Goal: Information Seeking & Learning: Learn about a topic

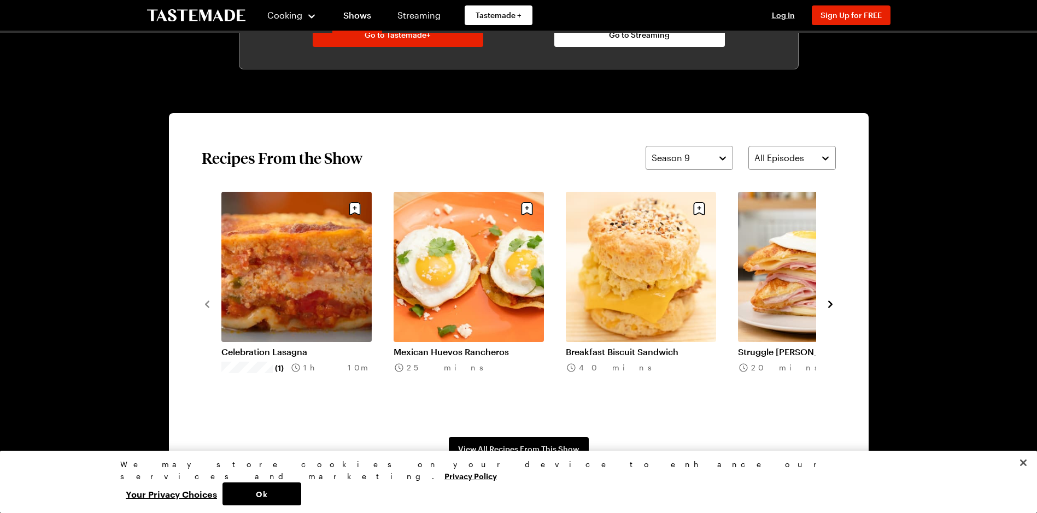
scroll to position [765, 0]
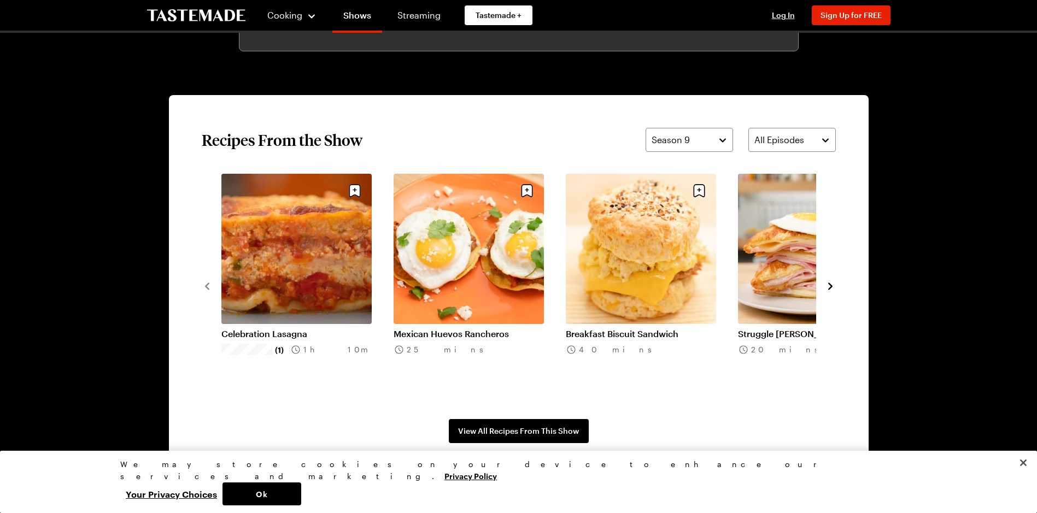
click at [830, 288] on icon "navigate to next item" at bounding box center [830, 286] width 4 height 7
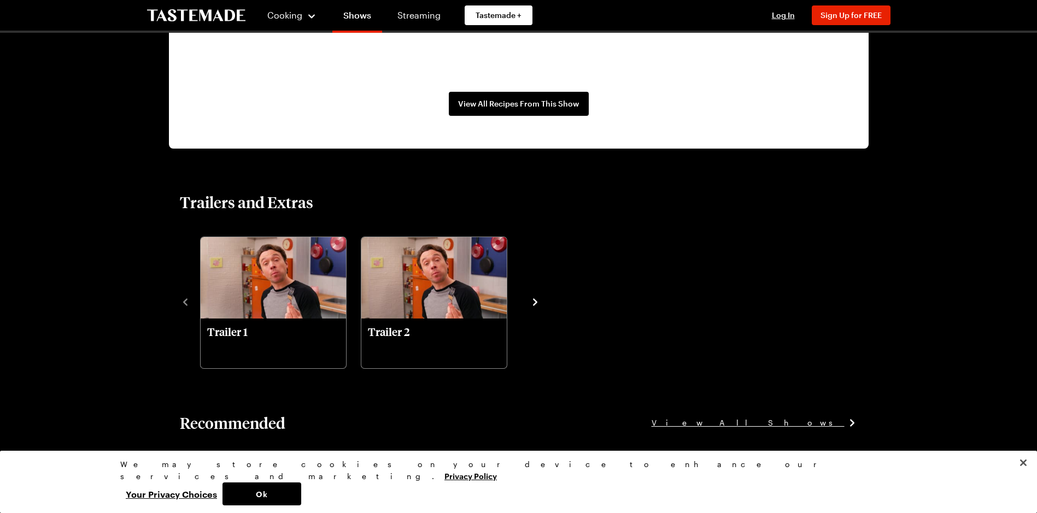
scroll to position [1065, 0]
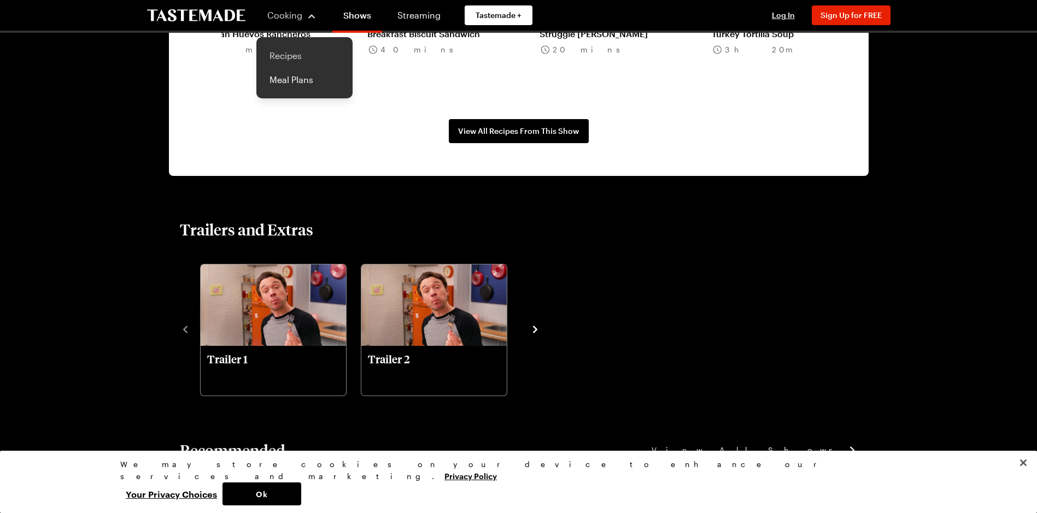
click at [288, 55] on link "Recipes" at bounding box center [304, 56] width 83 height 24
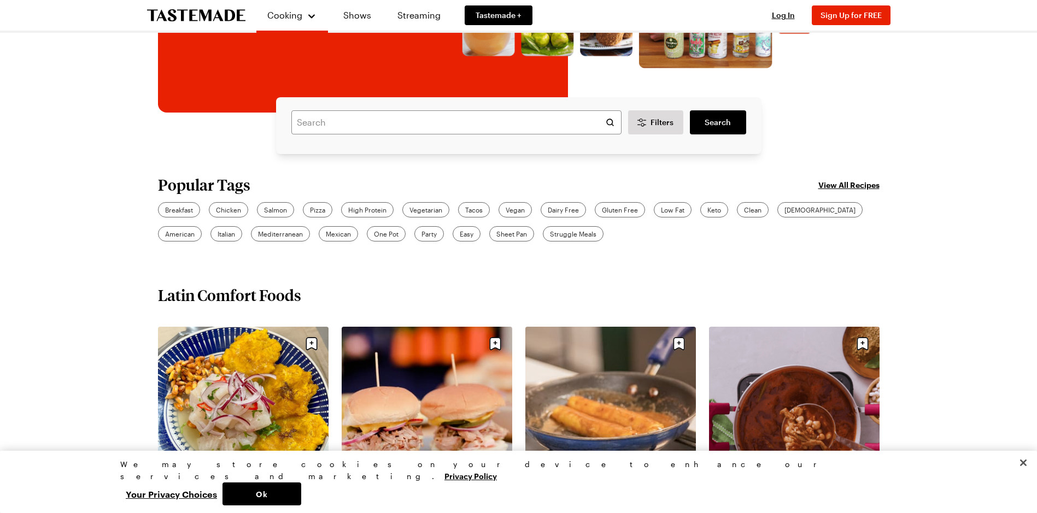
scroll to position [328, 0]
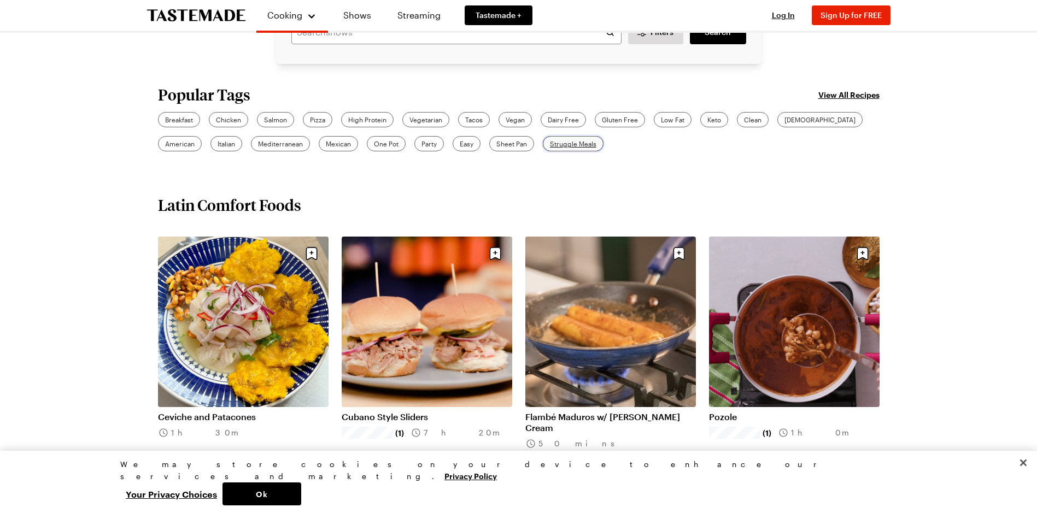
click at [550, 145] on span "Struggle Meals" at bounding box center [573, 144] width 46 height 10
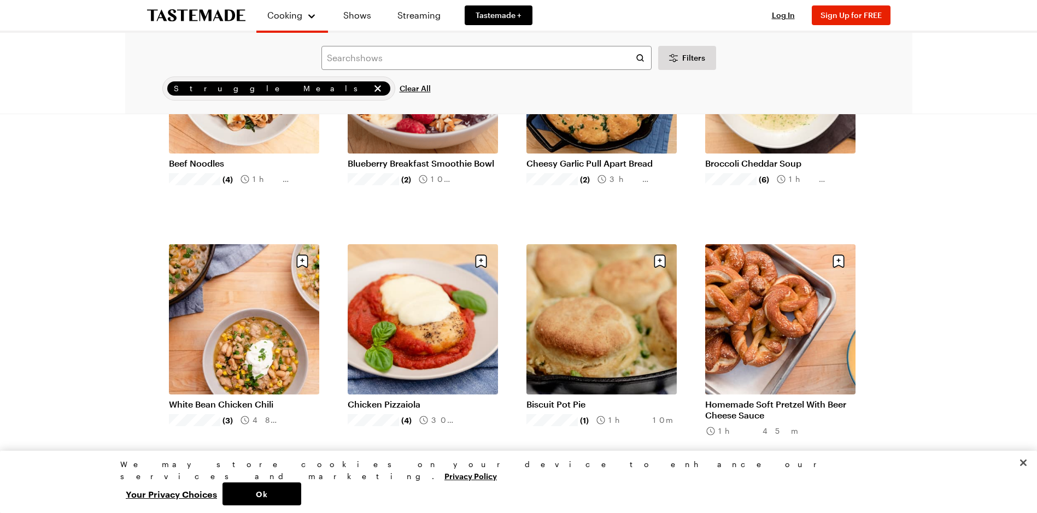
scroll to position [929, 0]
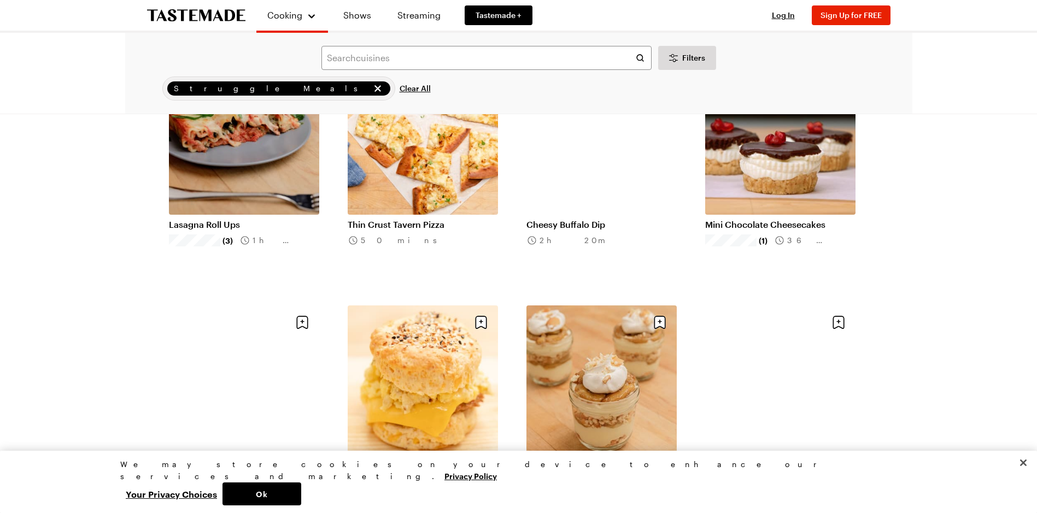
scroll to position [2350, 0]
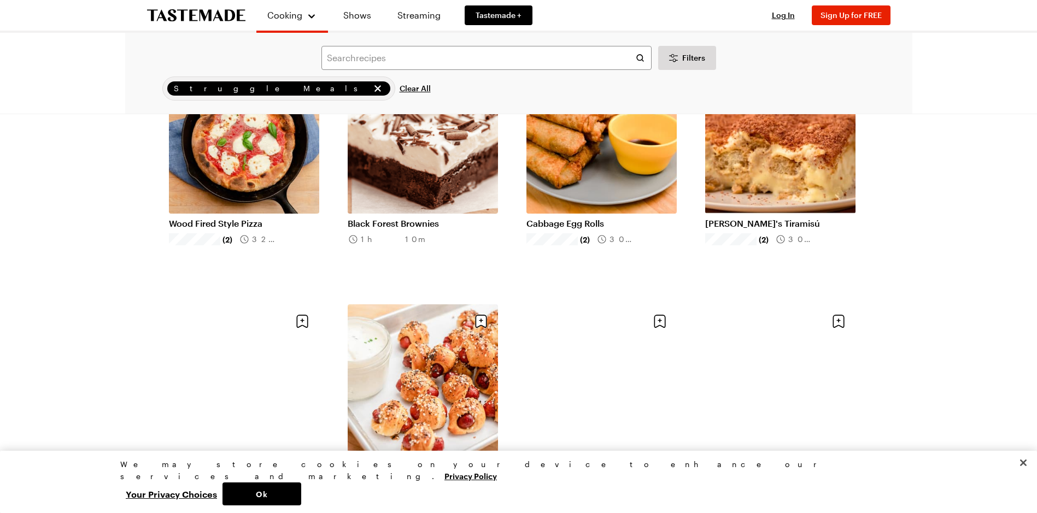
scroll to position [3771, 0]
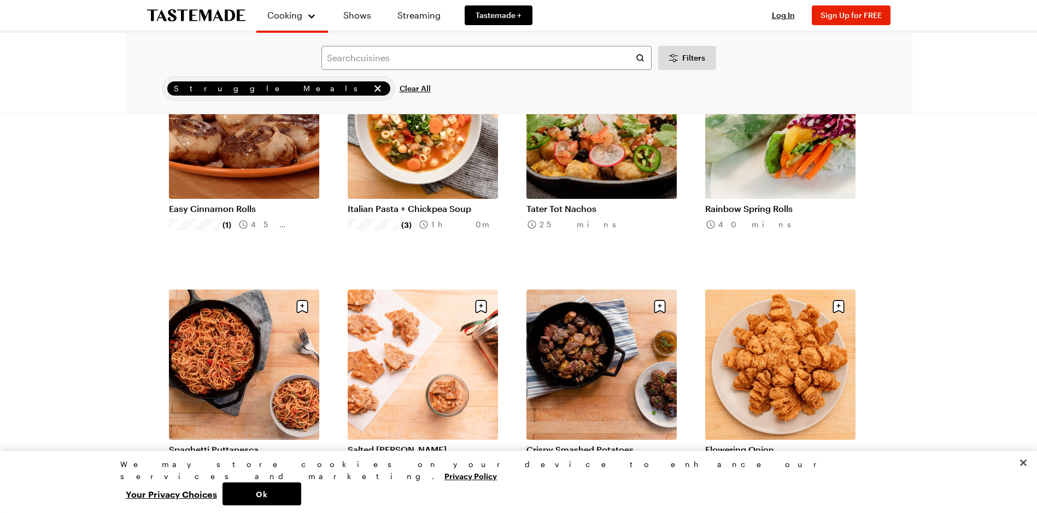
scroll to position [5465, 0]
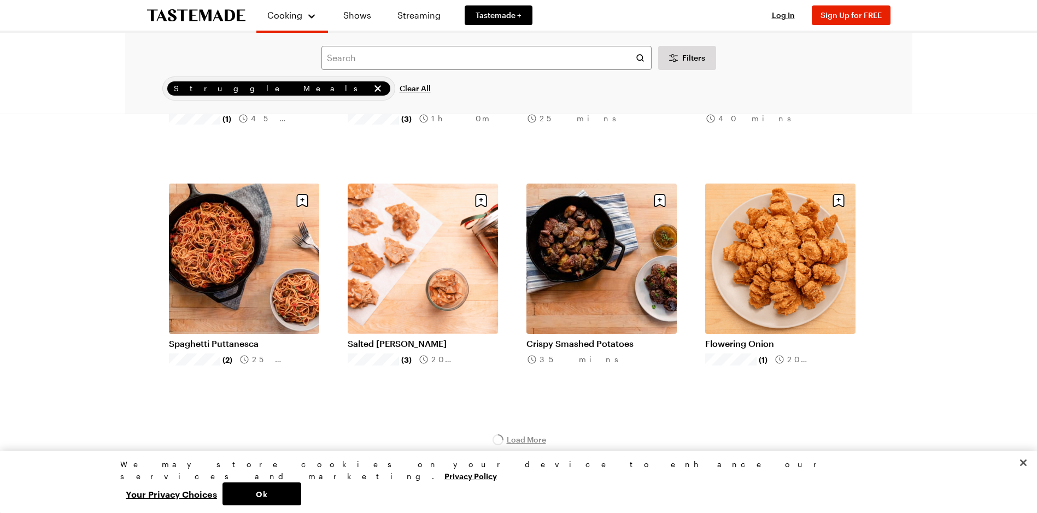
scroll to position [5574, 0]
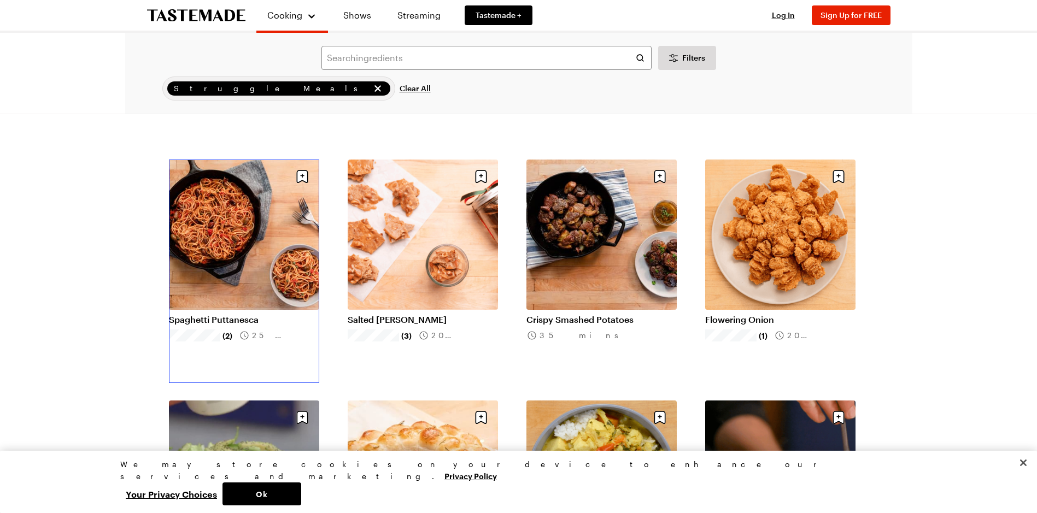
click at [207, 320] on link "Spaghetti Puttanesca" at bounding box center [244, 319] width 150 height 11
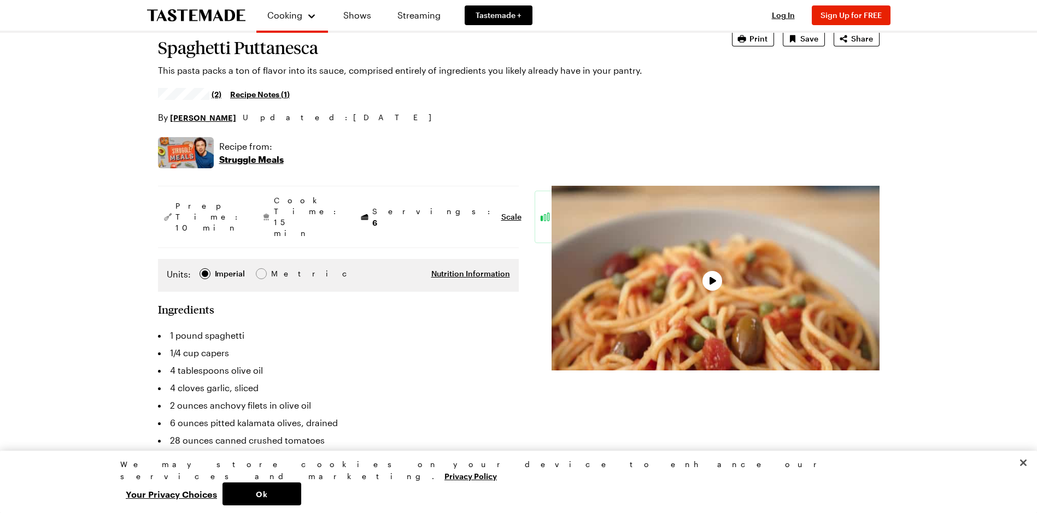
scroll to position [109, 0]
